Goal: Task Accomplishment & Management: Use online tool/utility

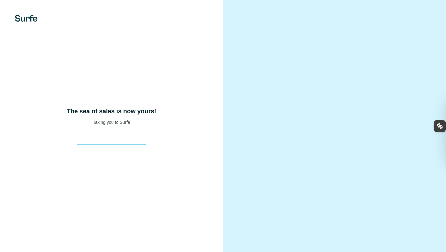
click at [109, 148] on div "The sea of sales is now yours! Taking you to Surfe" at bounding box center [111, 126] width 223 height 252
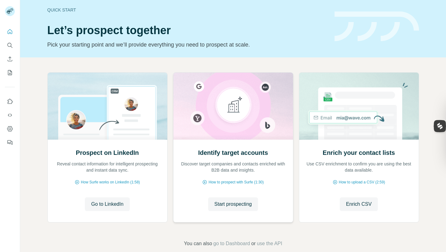
scroll to position [15, 0]
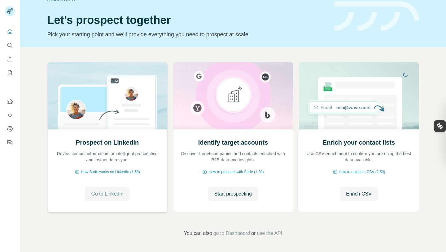
click at [115, 191] on span "Go to LinkedIn" at bounding box center [107, 193] width 32 height 7
